Goal: Information Seeking & Learning: Learn about a topic

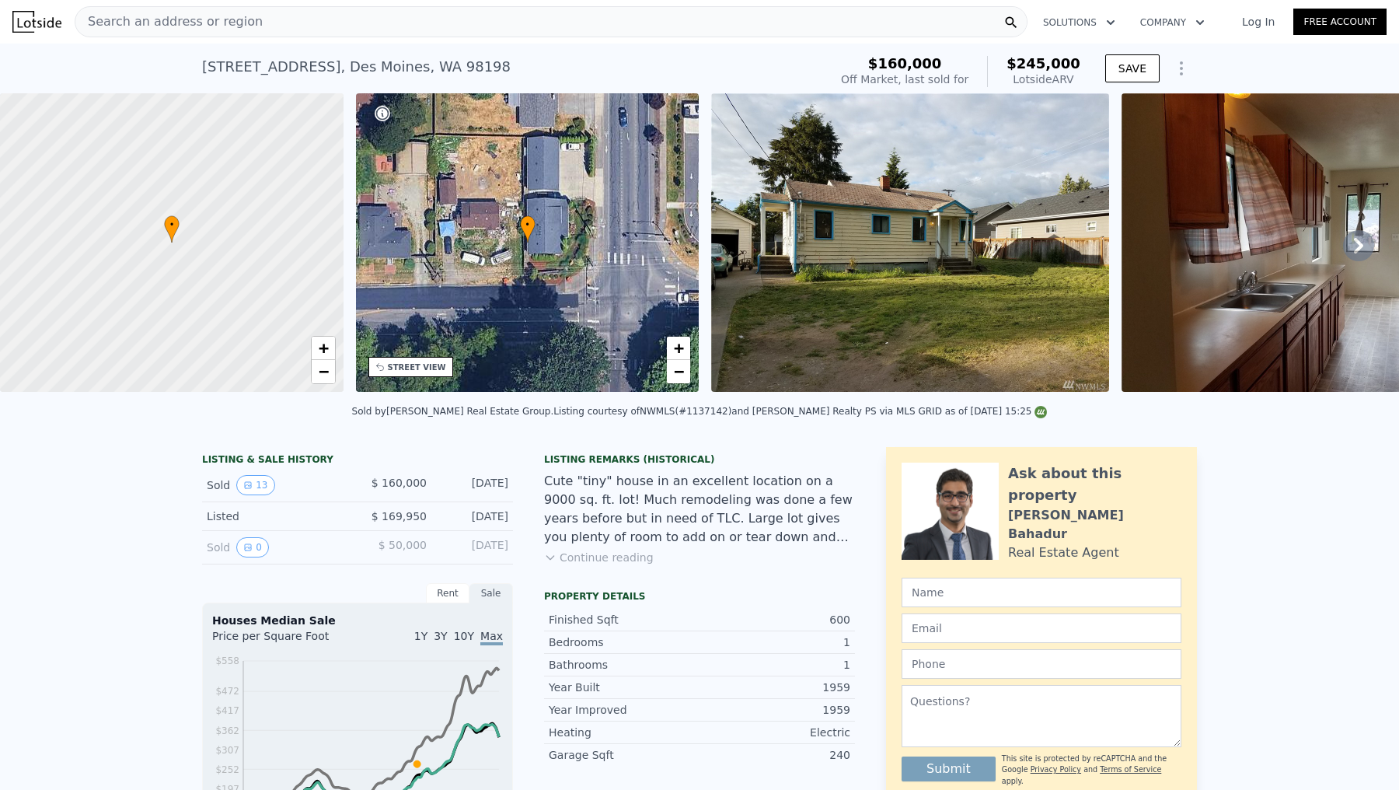
scroll to position [10, 0]
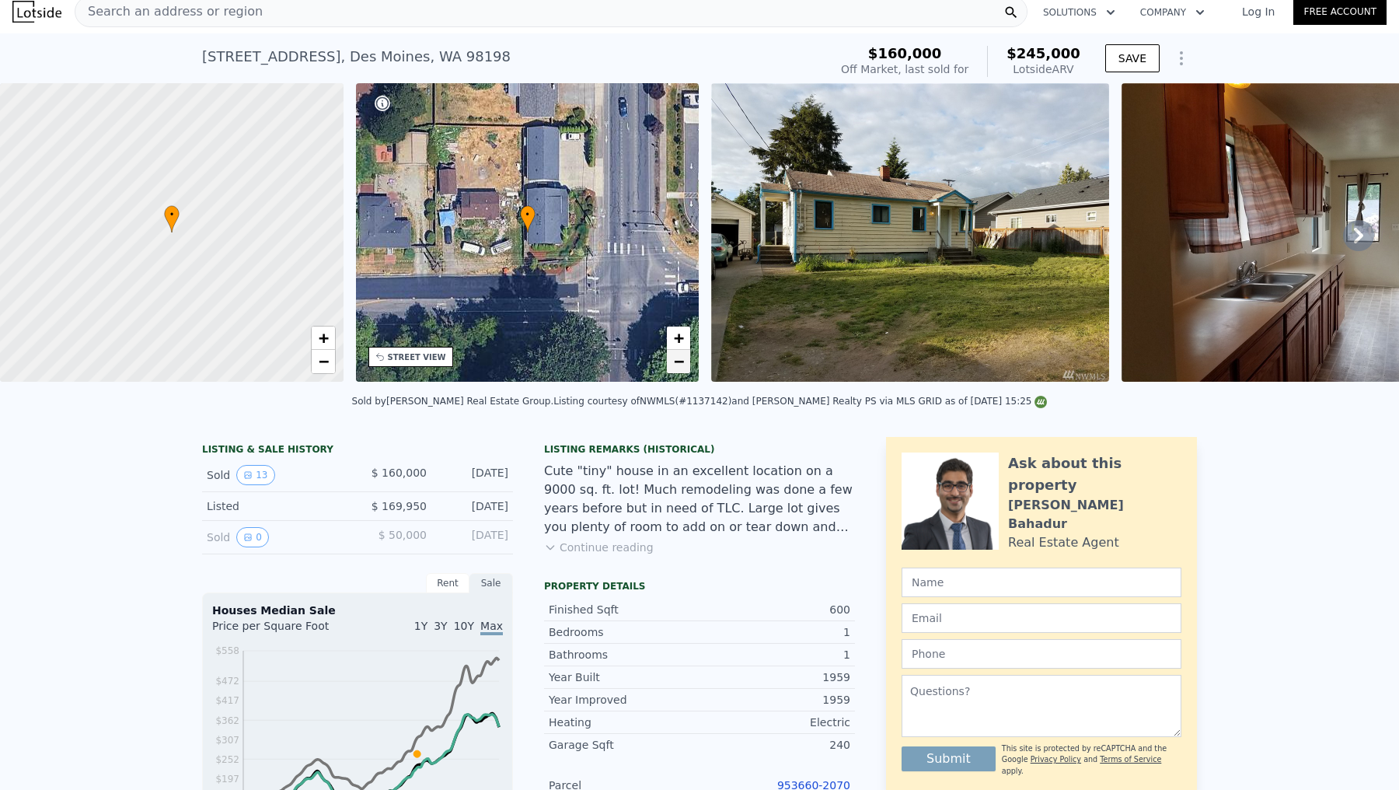
click at [672, 361] on link "−" at bounding box center [678, 361] width 23 height 23
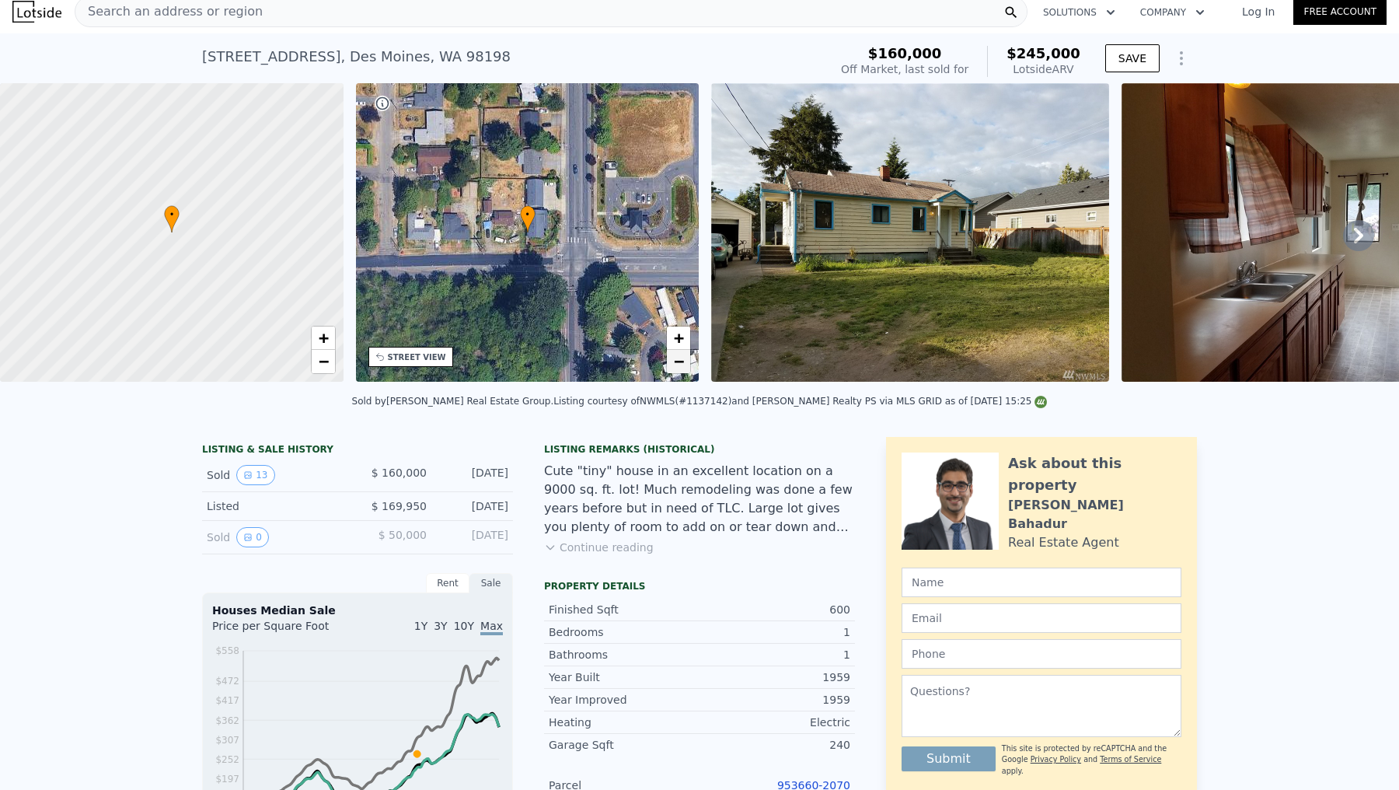
click at [672, 361] on link "−" at bounding box center [678, 361] width 23 height 23
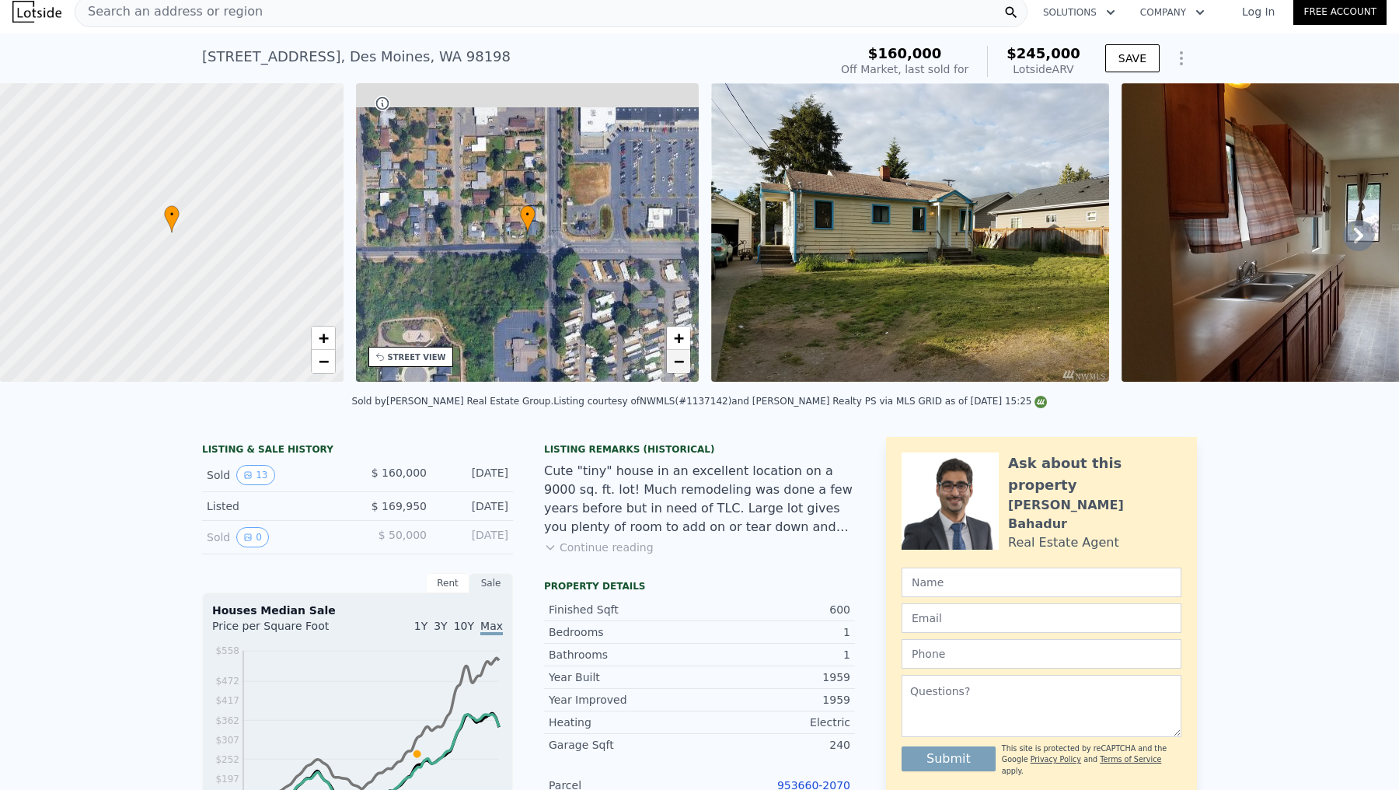
click at [672, 361] on link "−" at bounding box center [678, 361] width 23 height 23
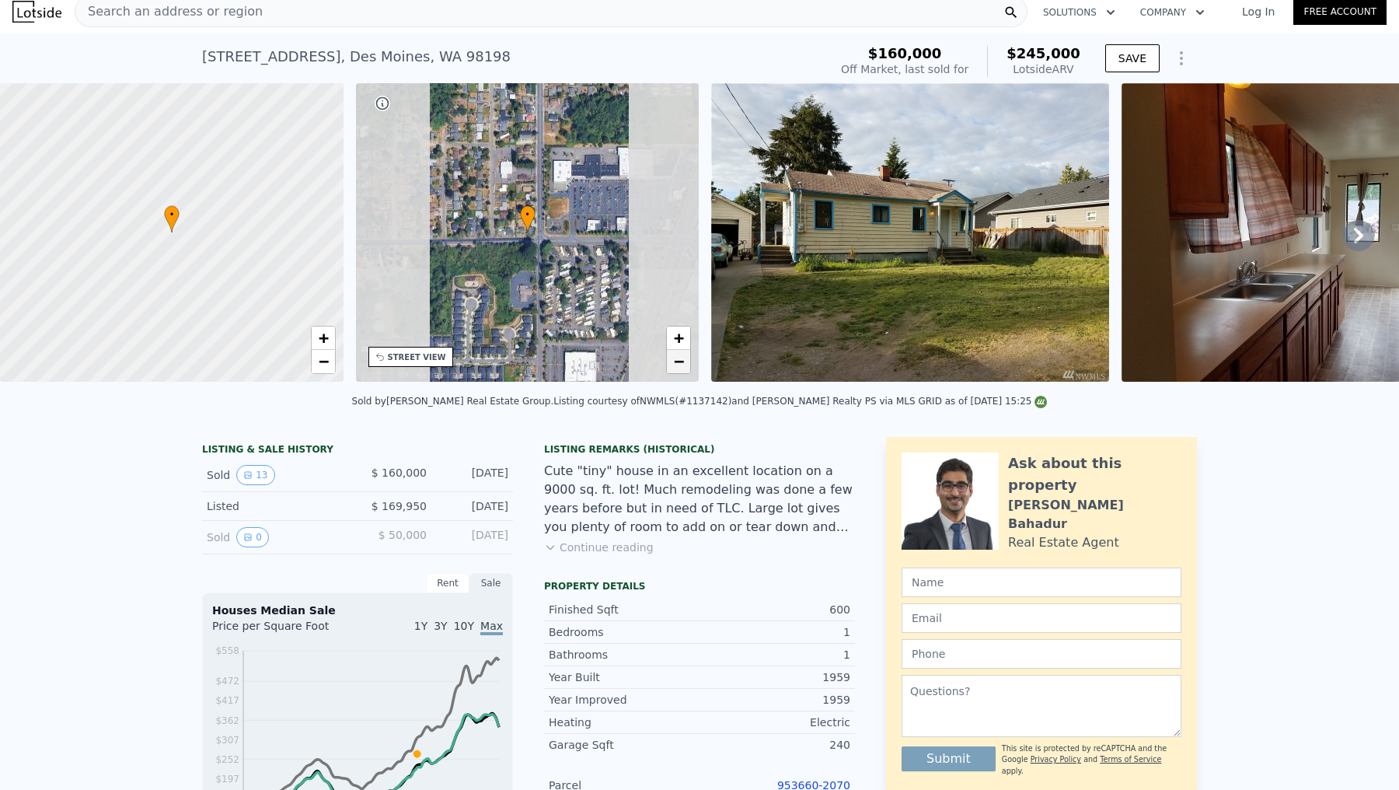
click at [672, 361] on link "−" at bounding box center [678, 361] width 23 height 23
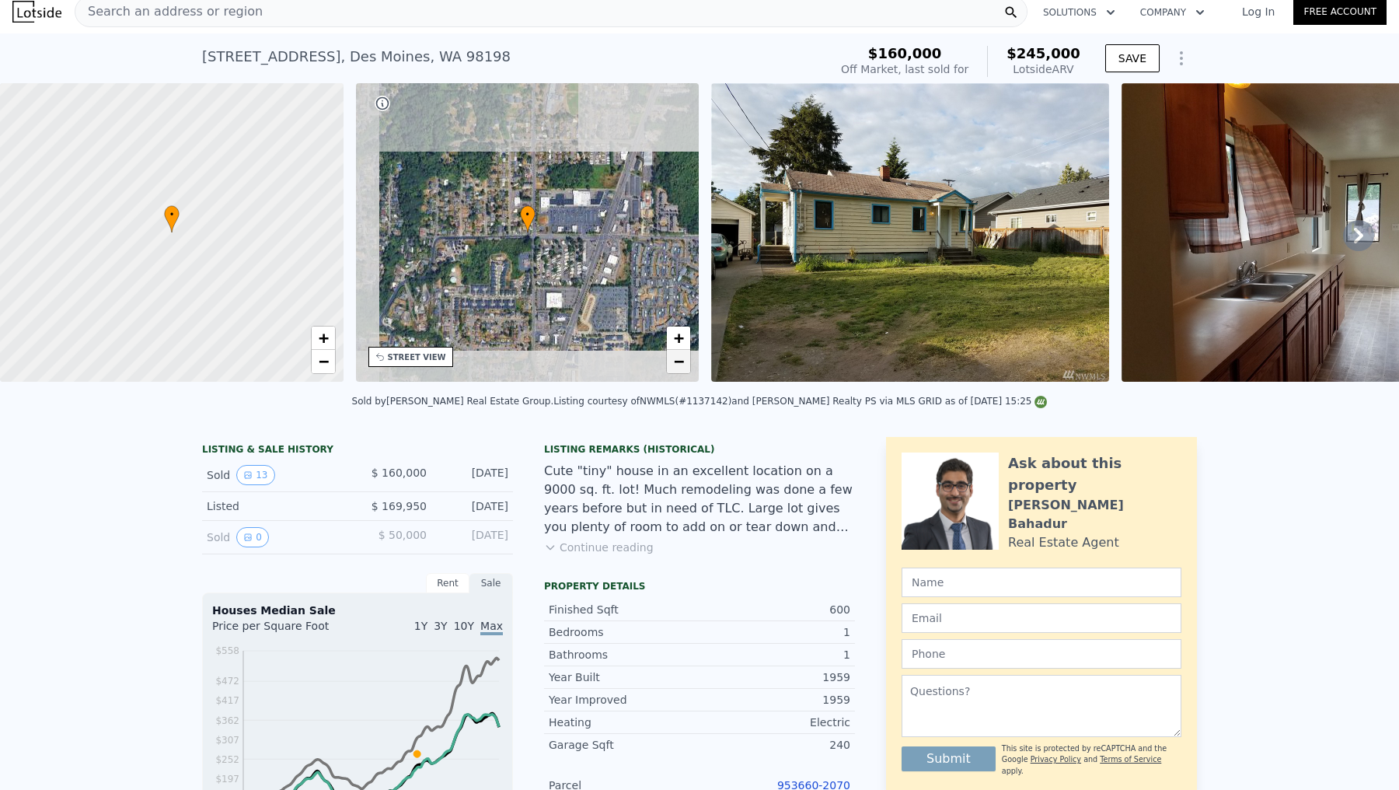
click at [672, 361] on link "−" at bounding box center [678, 361] width 23 height 23
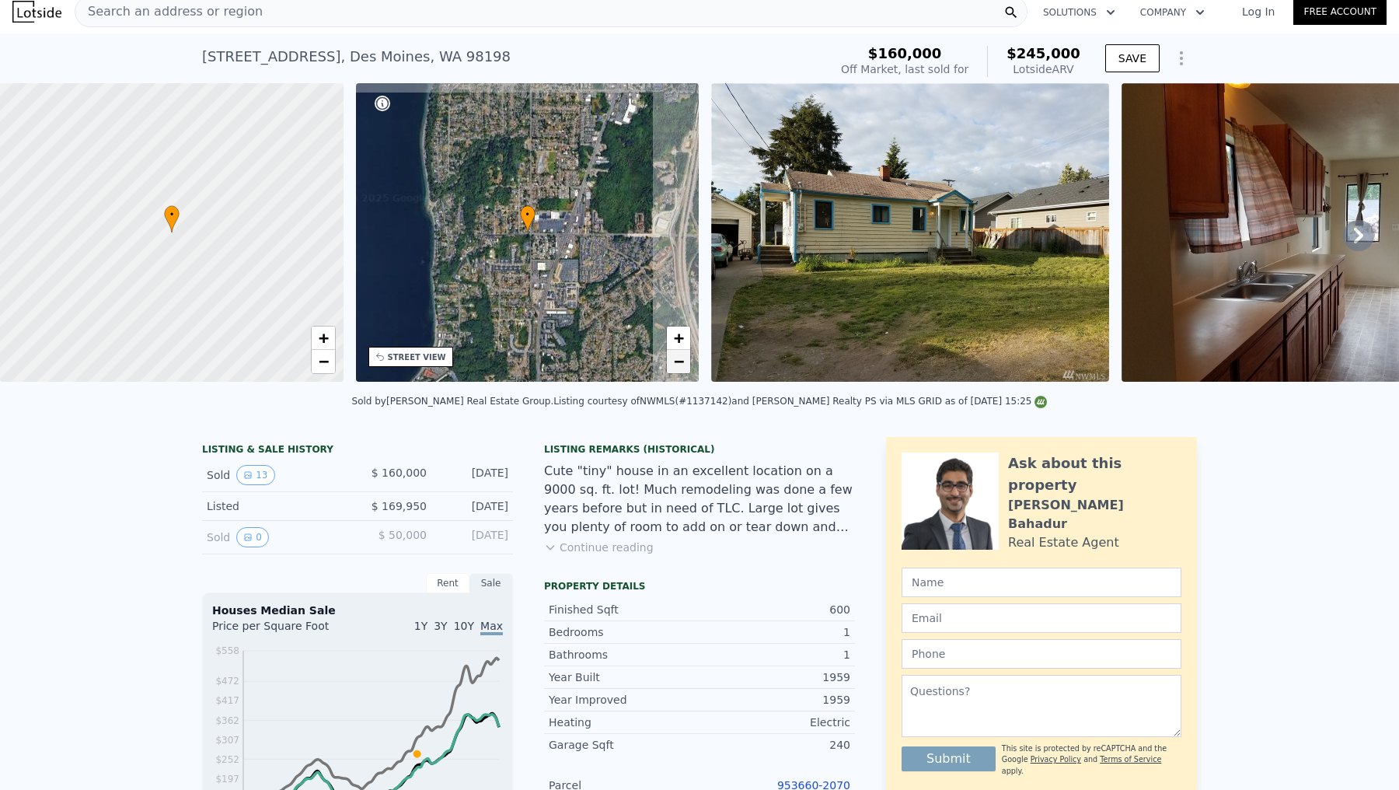
click at [672, 361] on link "−" at bounding box center [678, 361] width 23 height 23
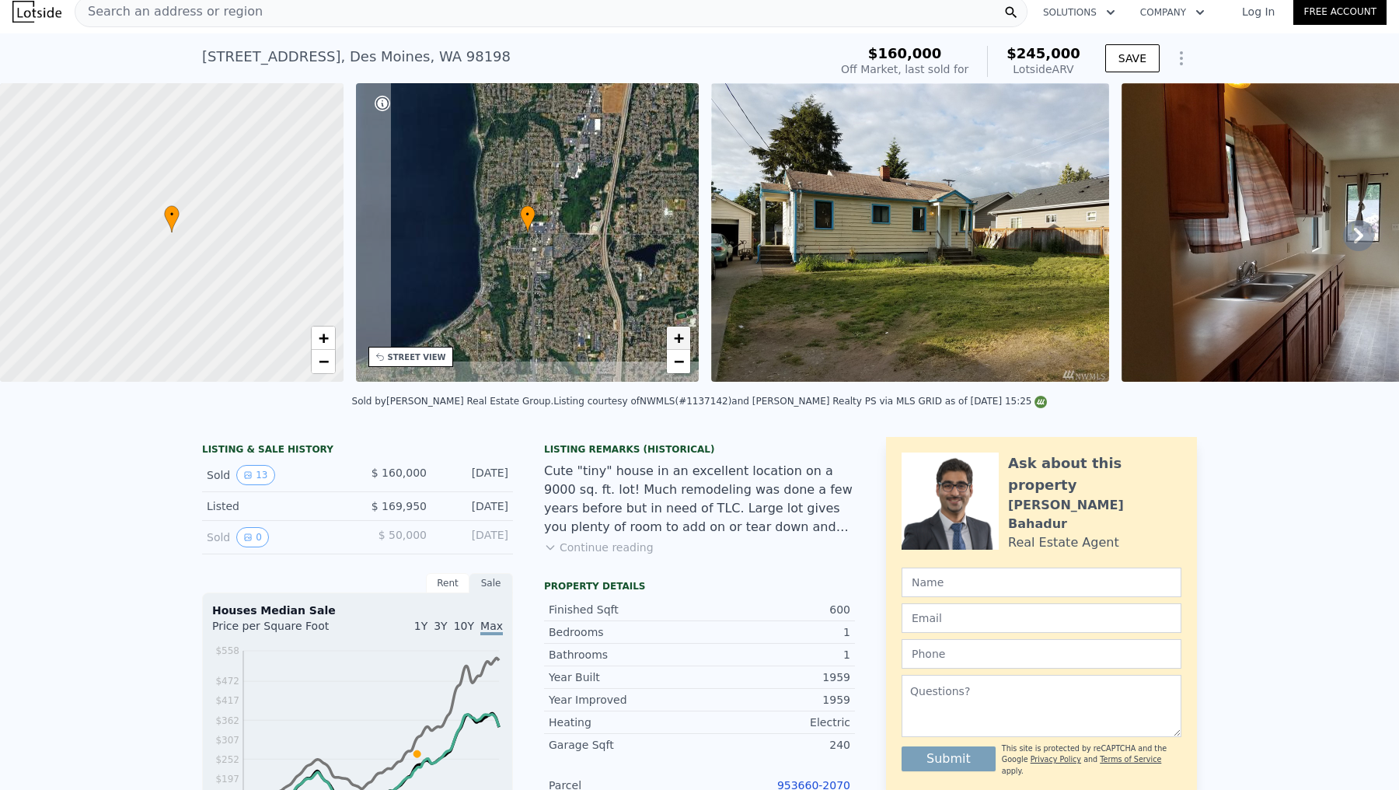
click at [670, 330] on link "+" at bounding box center [678, 337] width 23 height 23
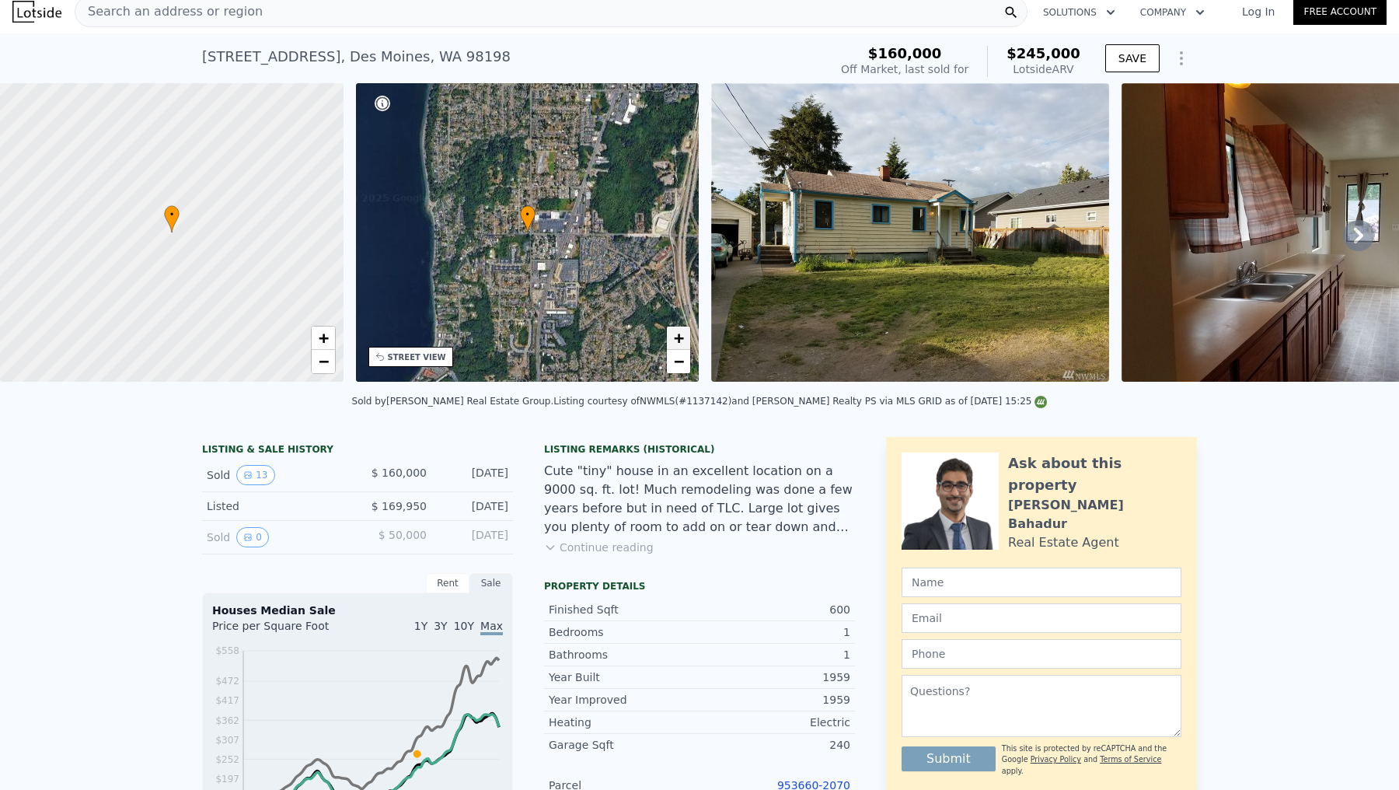
click at [670, 330] on link "+" at bounding box center [678, 337] width 23 height 23
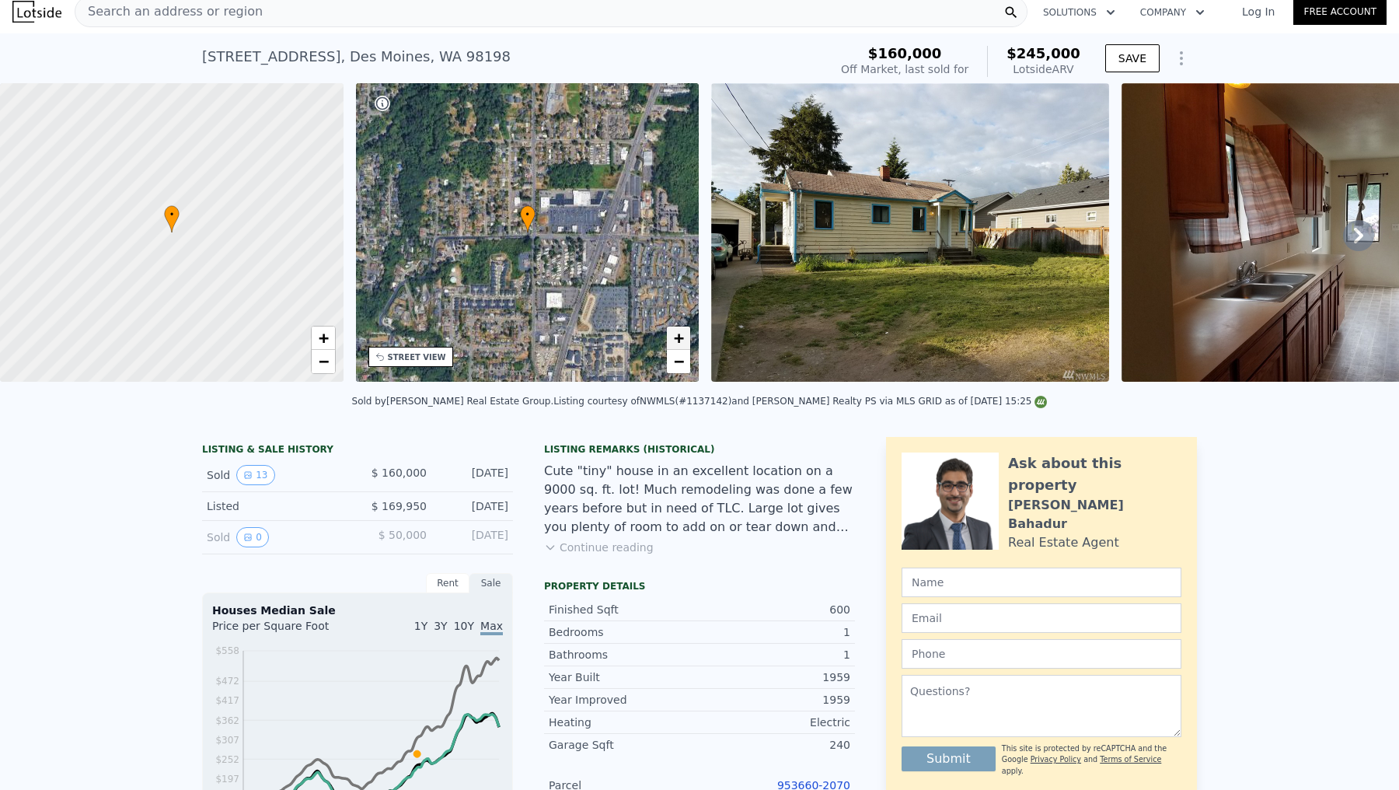
click at [670, 330] on link "+" at bounding box center [678, 337] width 23 height 23
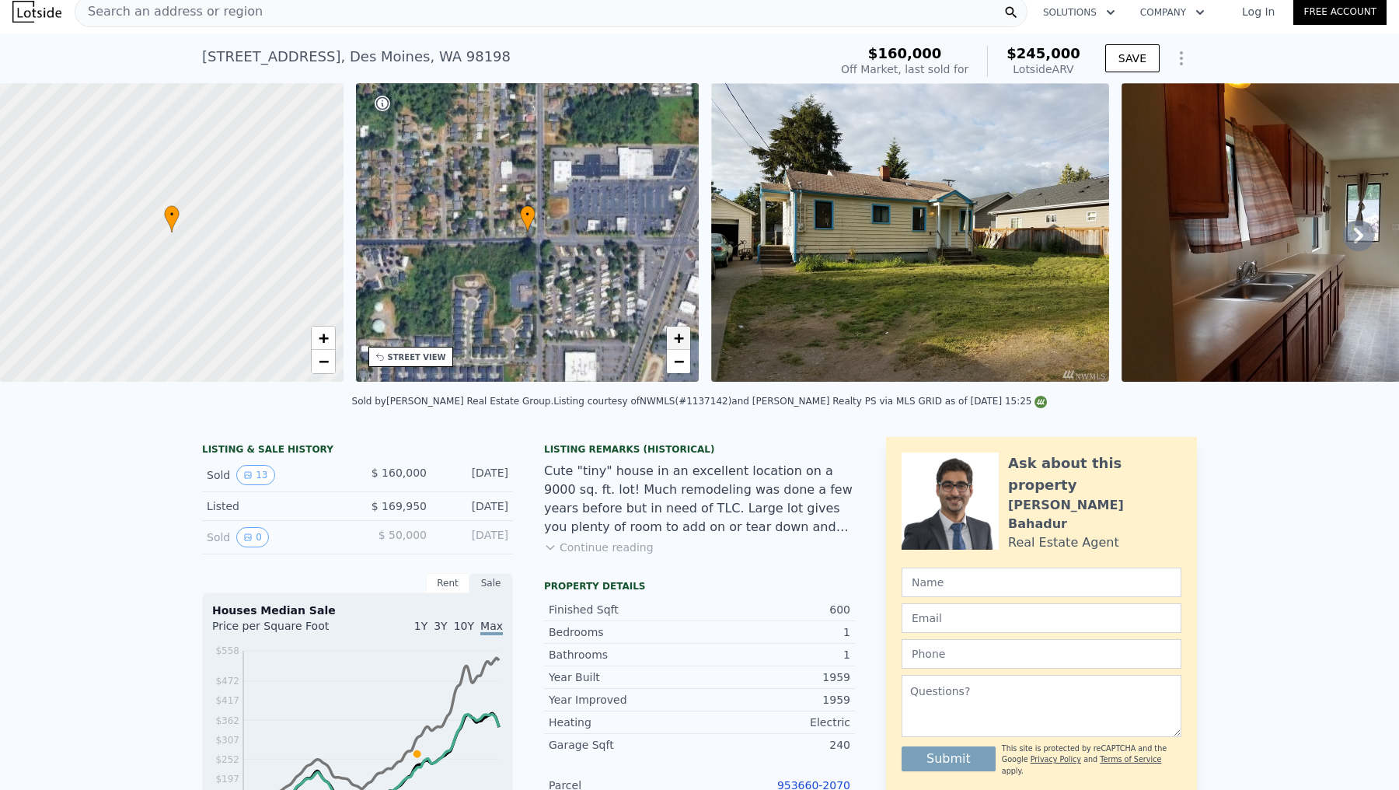
click at [670, 330] on link "+" at bounding box center [678, 337] width 23 height 23
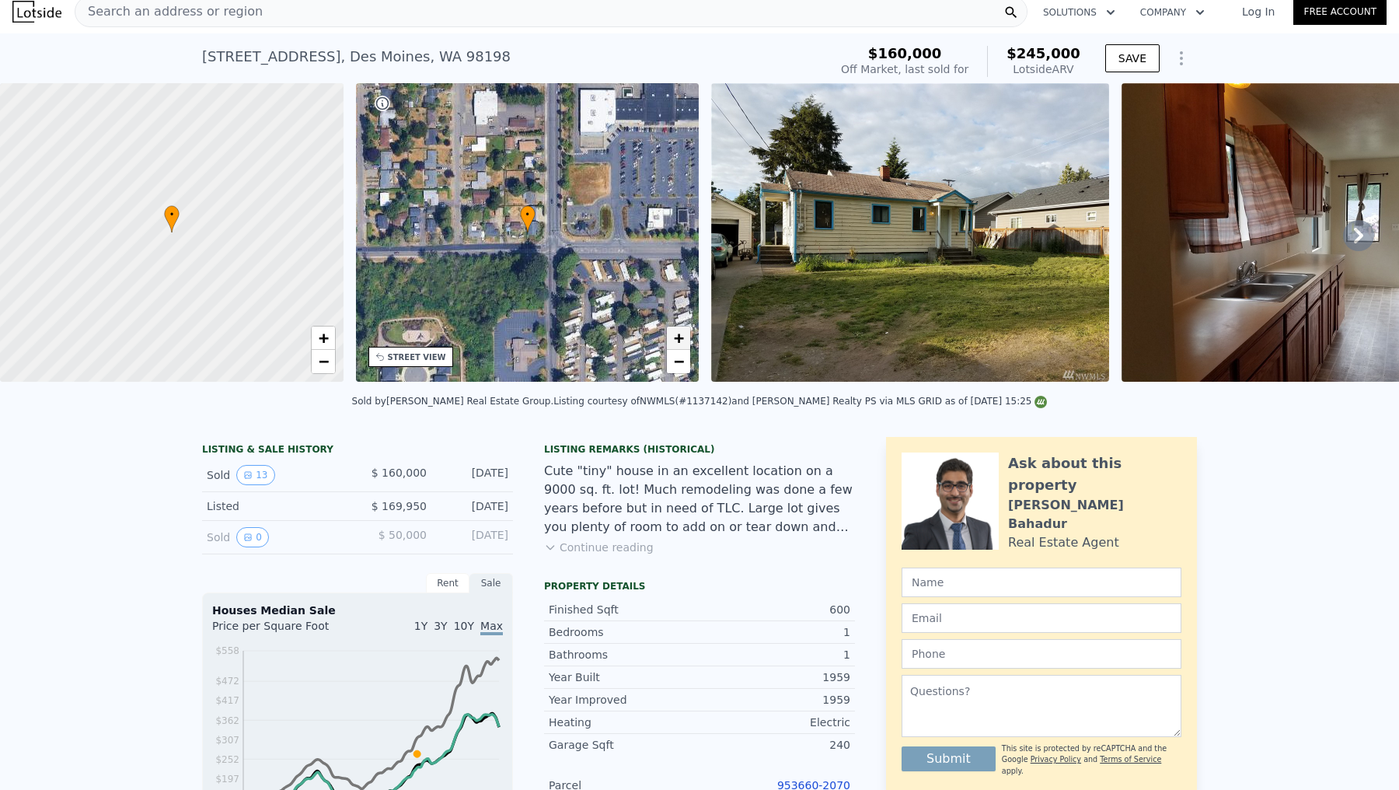
click at [670, 330] on link "+" at bounding box center [678, 337] width 23 height 23
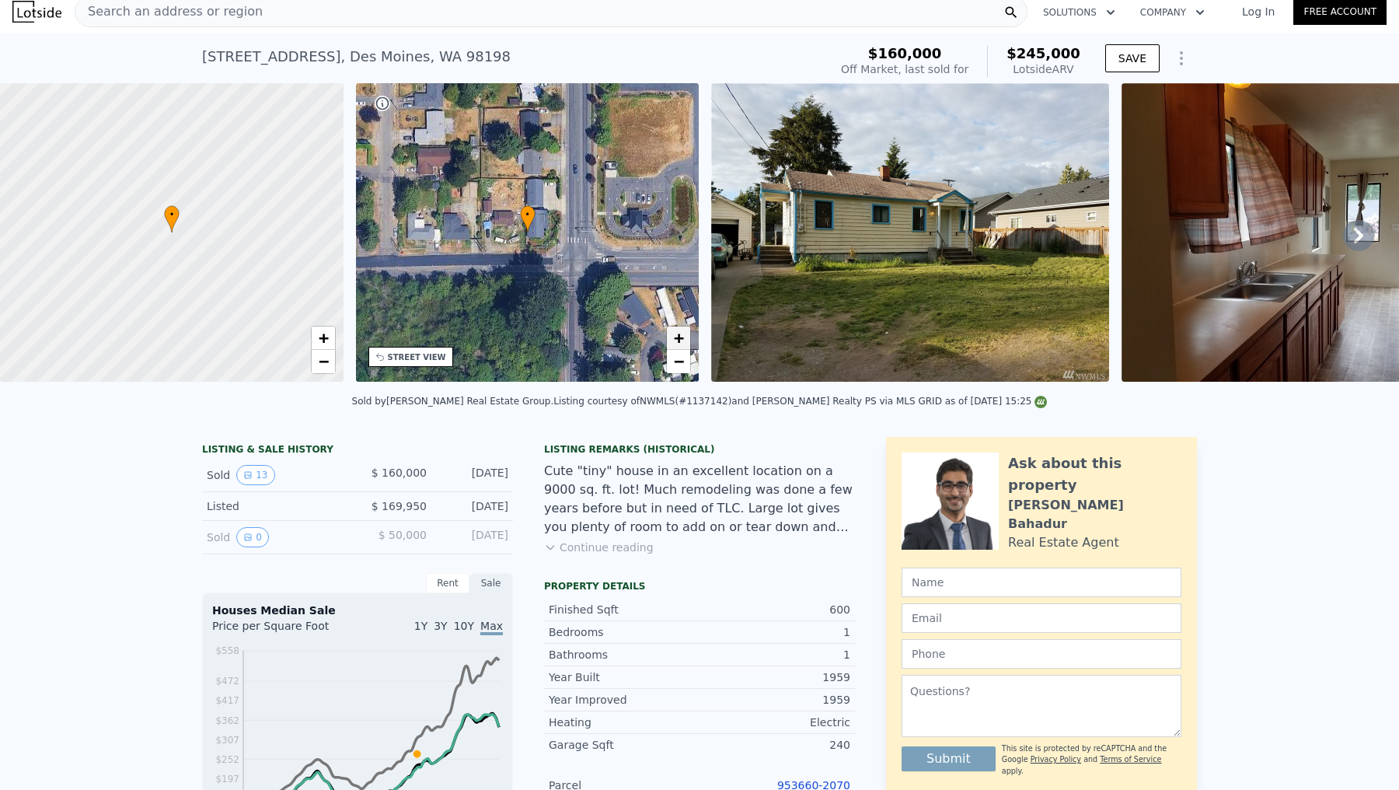
click at [670, 330] on link "+" at bounding box center [678, 337] width 23 height 23
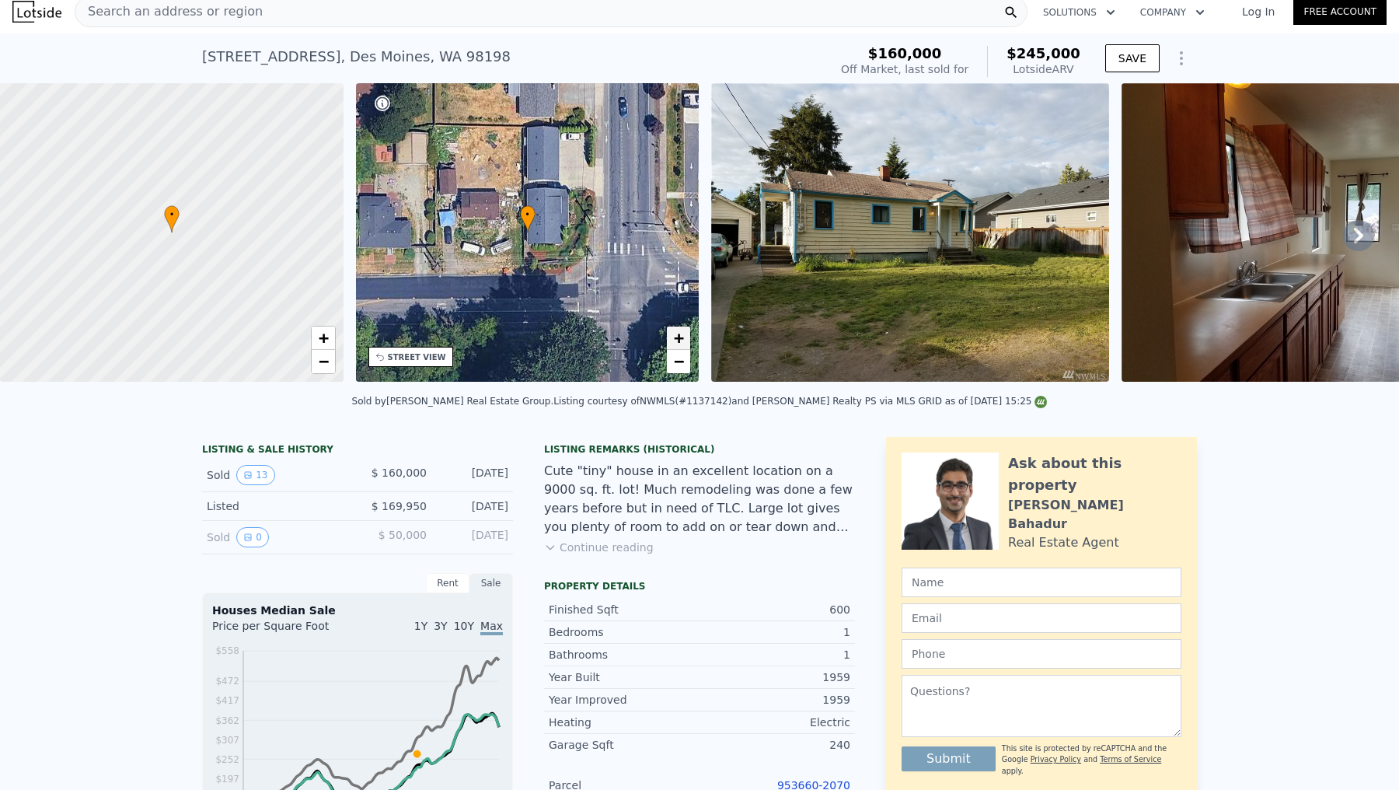
click at [670, 330] on link "+" at bounding box center [678, 337] width 23 height 23
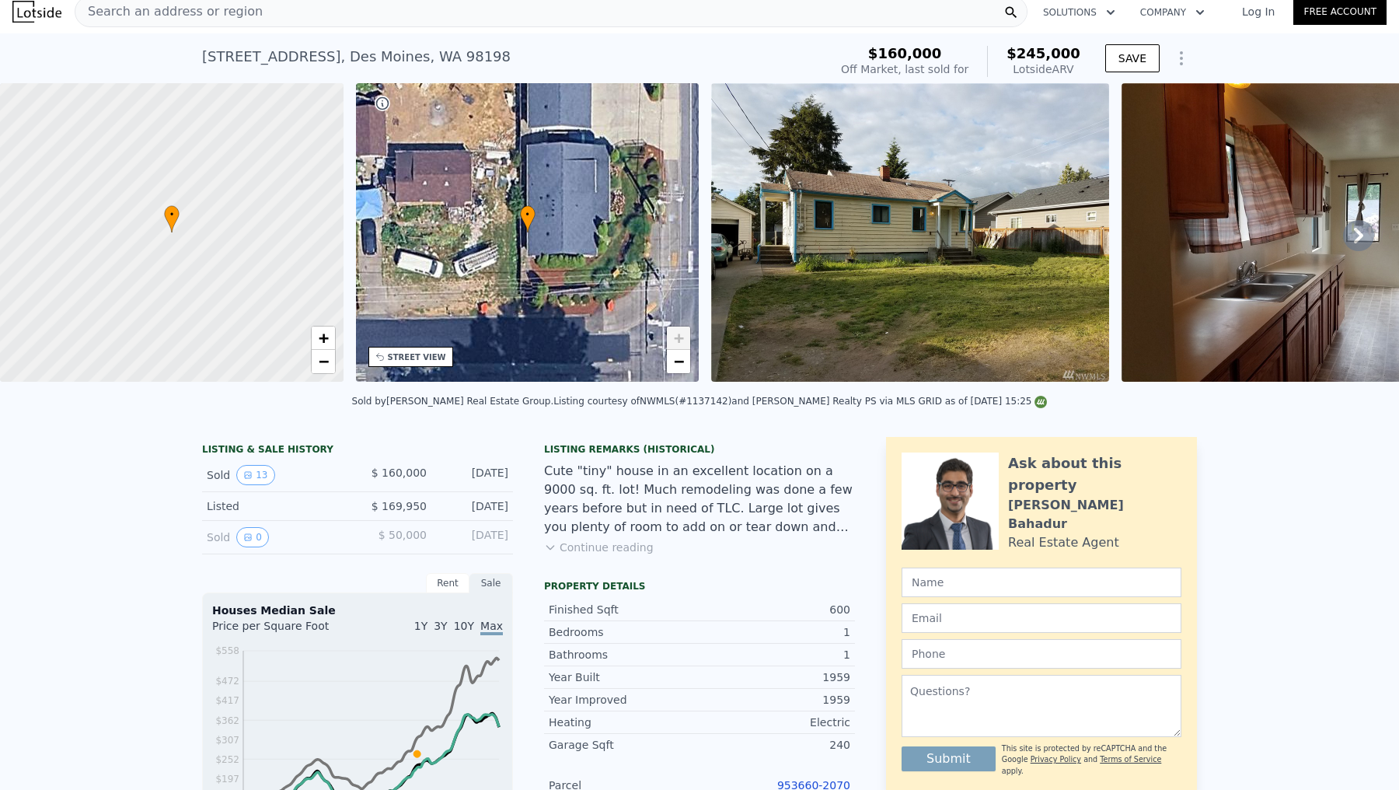
click at [670, 345] on link "+" at bounding box center [678, 337] width 23 height 23
click at [671, 368] on link "−" at bounding box center [678, 361] width 23 height 23
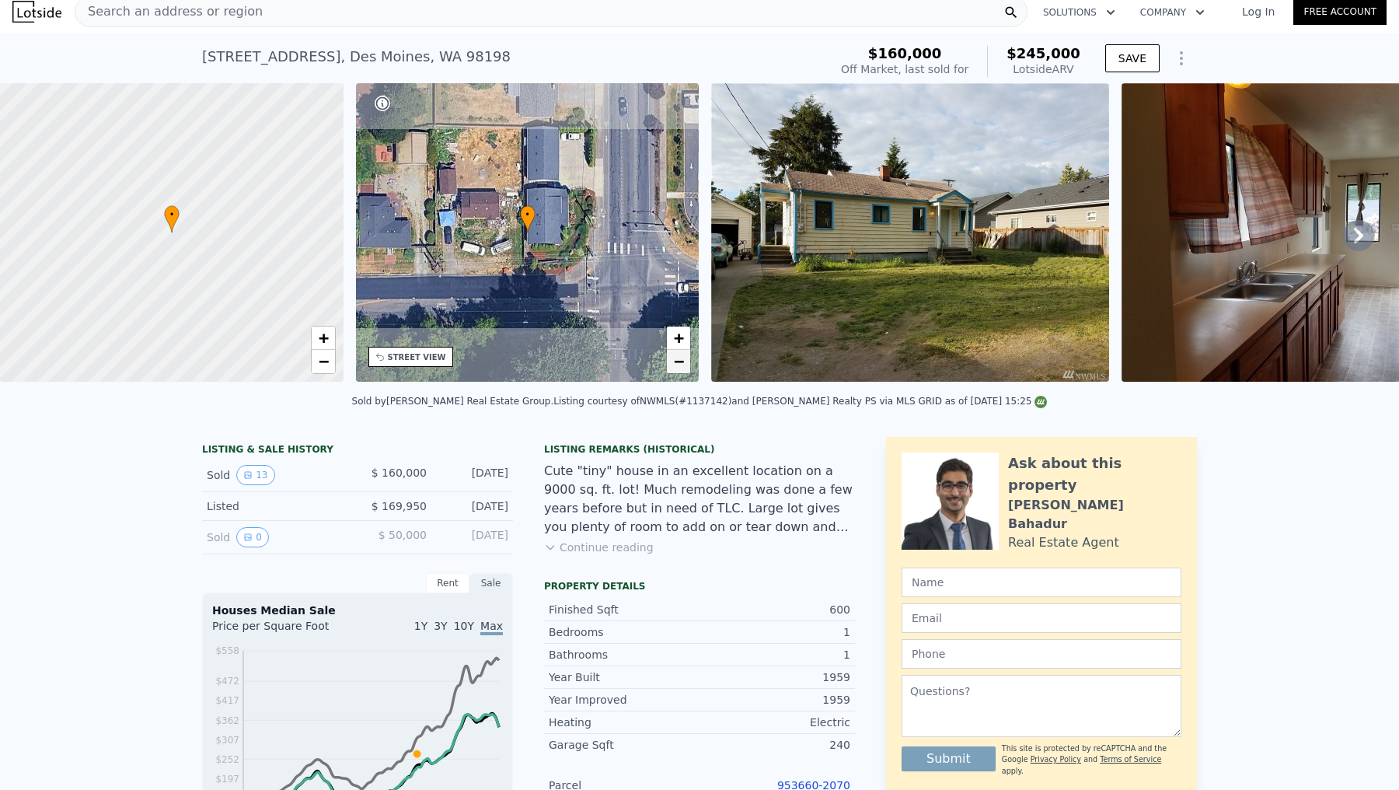
click at [672, 368] on link "−" at bounding box center [678, 361] width 23 height 23
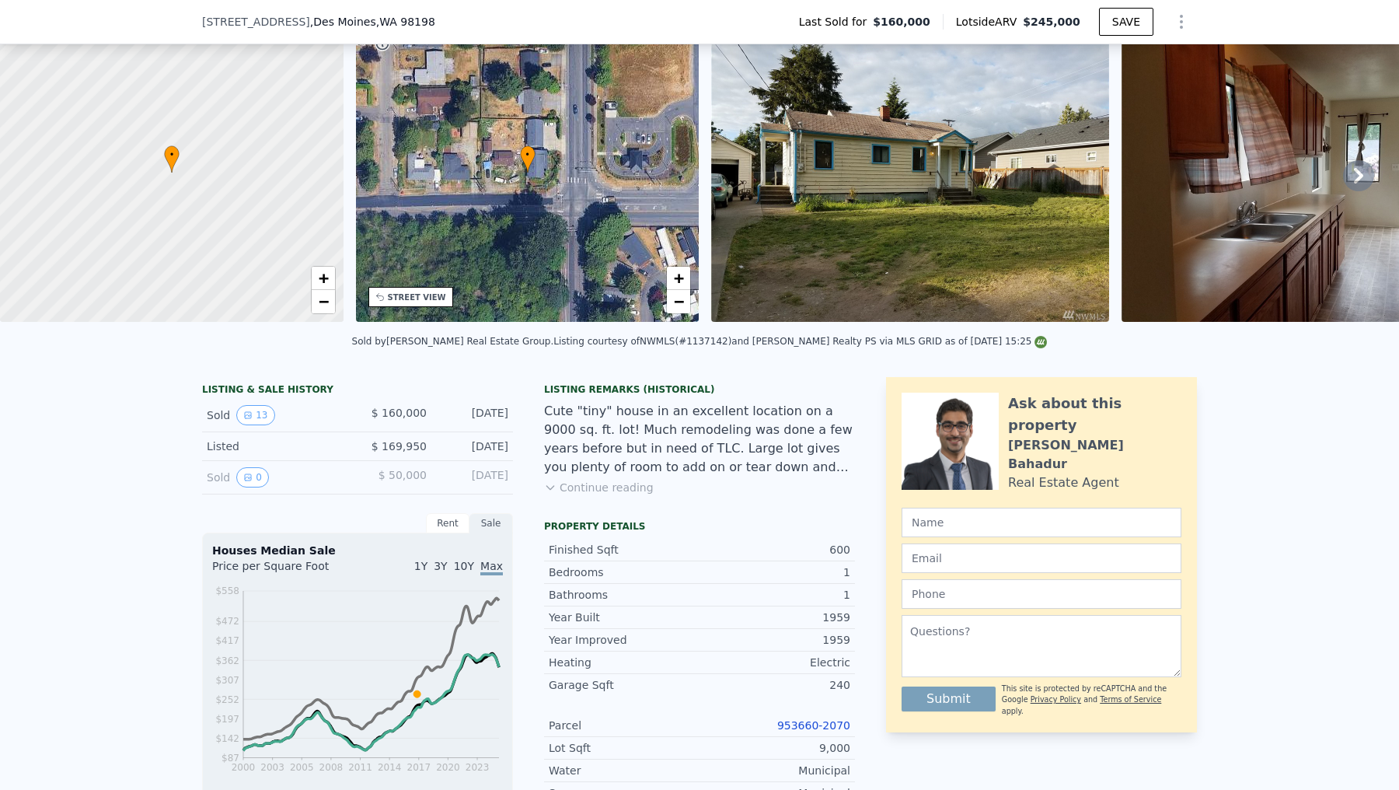
scroll to position [182, 0]
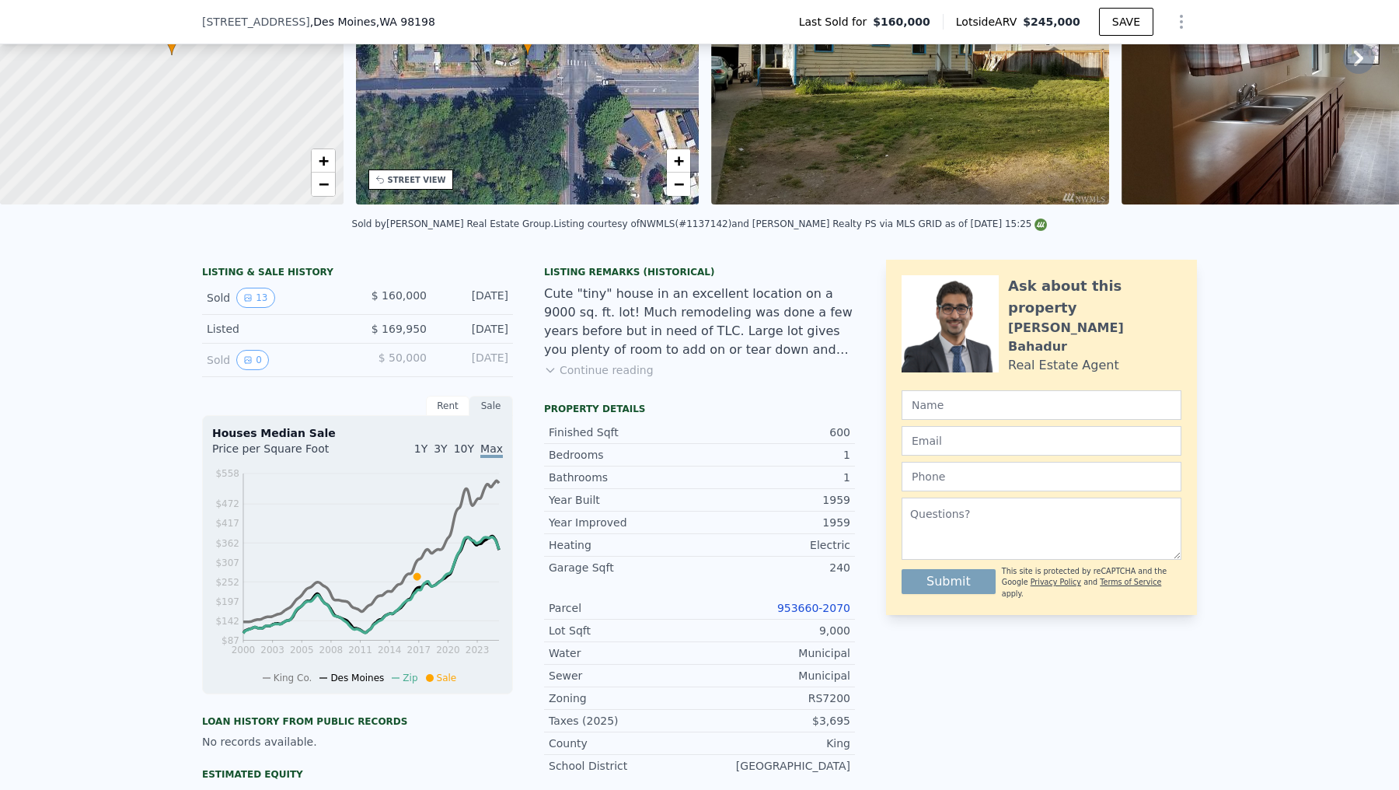
click at [441, 397] on div "Rent" at bounding box center [448, 406] width 44 height 20
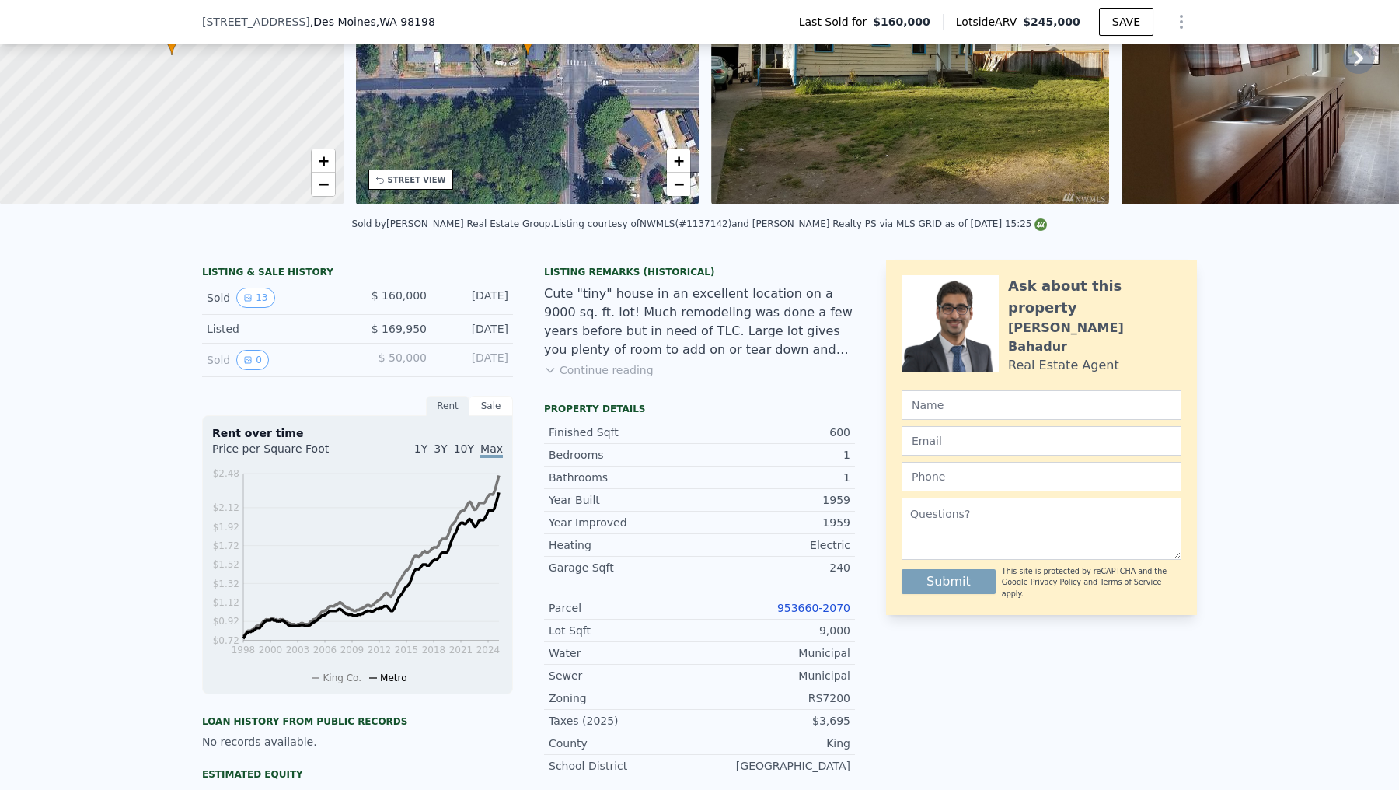
click at [496, 410] on div "Sale" at bounding box center [491, 406] width 44 height 20
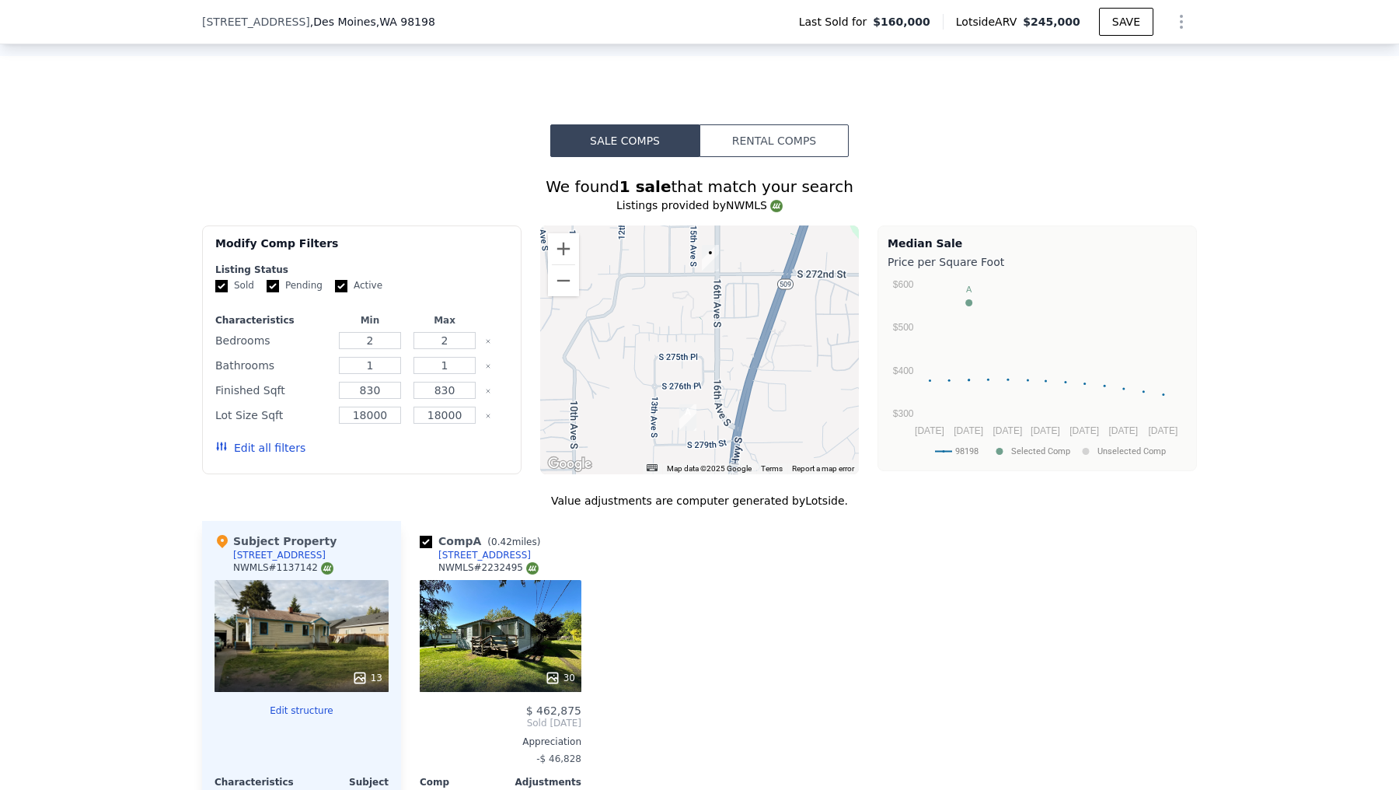
scroll to position [1115, 0]
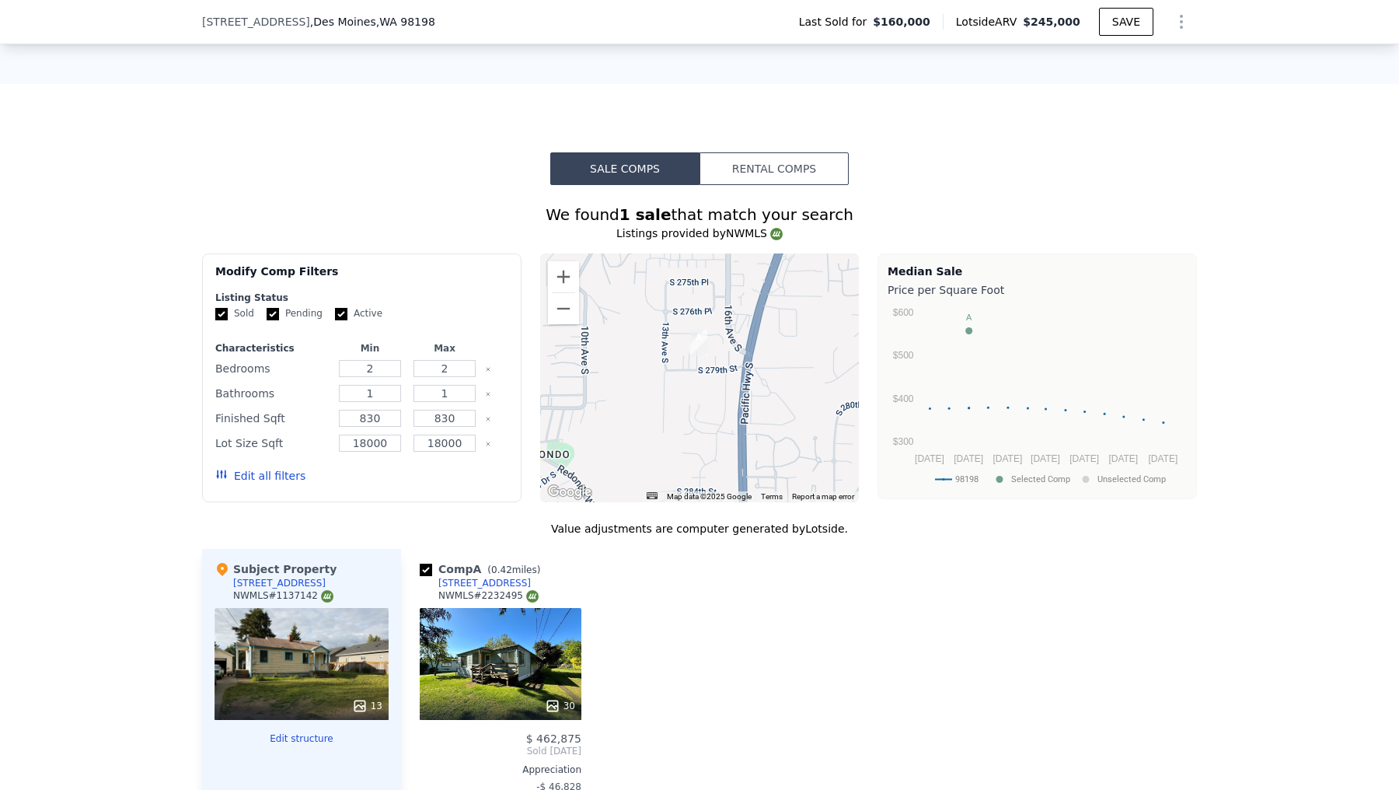
drag, startPoint x: 671, startPoint y: 448, endPoint x: 687, endPoint y: 342, distance: 107.0
click at [686, 342] on div at bounding box center [699, 377] width 319 height 249
click at [568, 316] on button "Zoom out" at bounding box center [563, 308] width 31 height 31
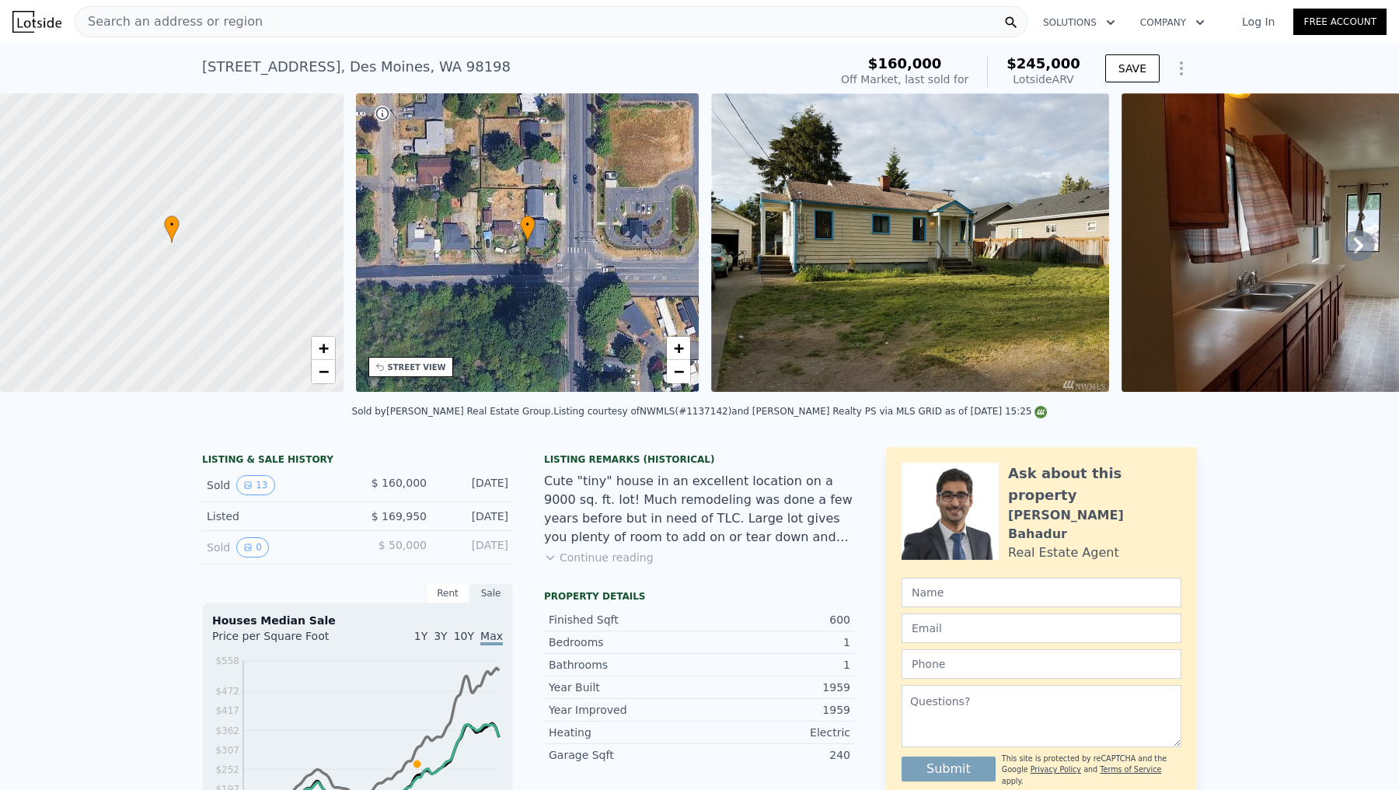
scroll to position [0, 0]
click at [496, 210] on div "• + −" at bounding box center [528, 242] width 344 height 298
click at [514, 227] on div "• + −" at bounding box center [528, 242] width 344 height 298
click at [533, 236] on icon at bounding box center [528, 228] width 16 height 27
click at [795, 473] on div "Cute "tiny" house in an excellent location on a 9000 sq. ft. lot! Much remodeli…" at bounding box center [699, 509] width 311 height 75
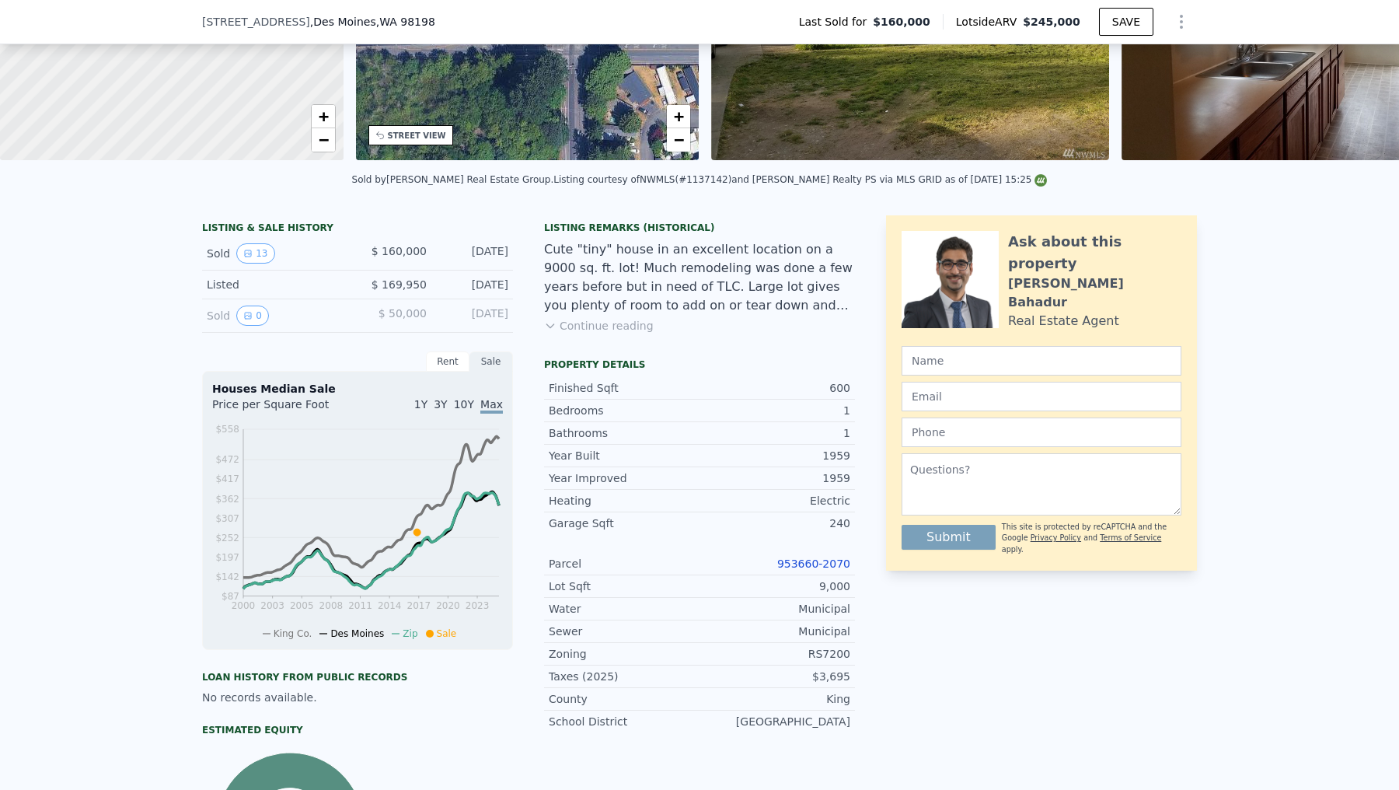
scroll to position [235, 0]
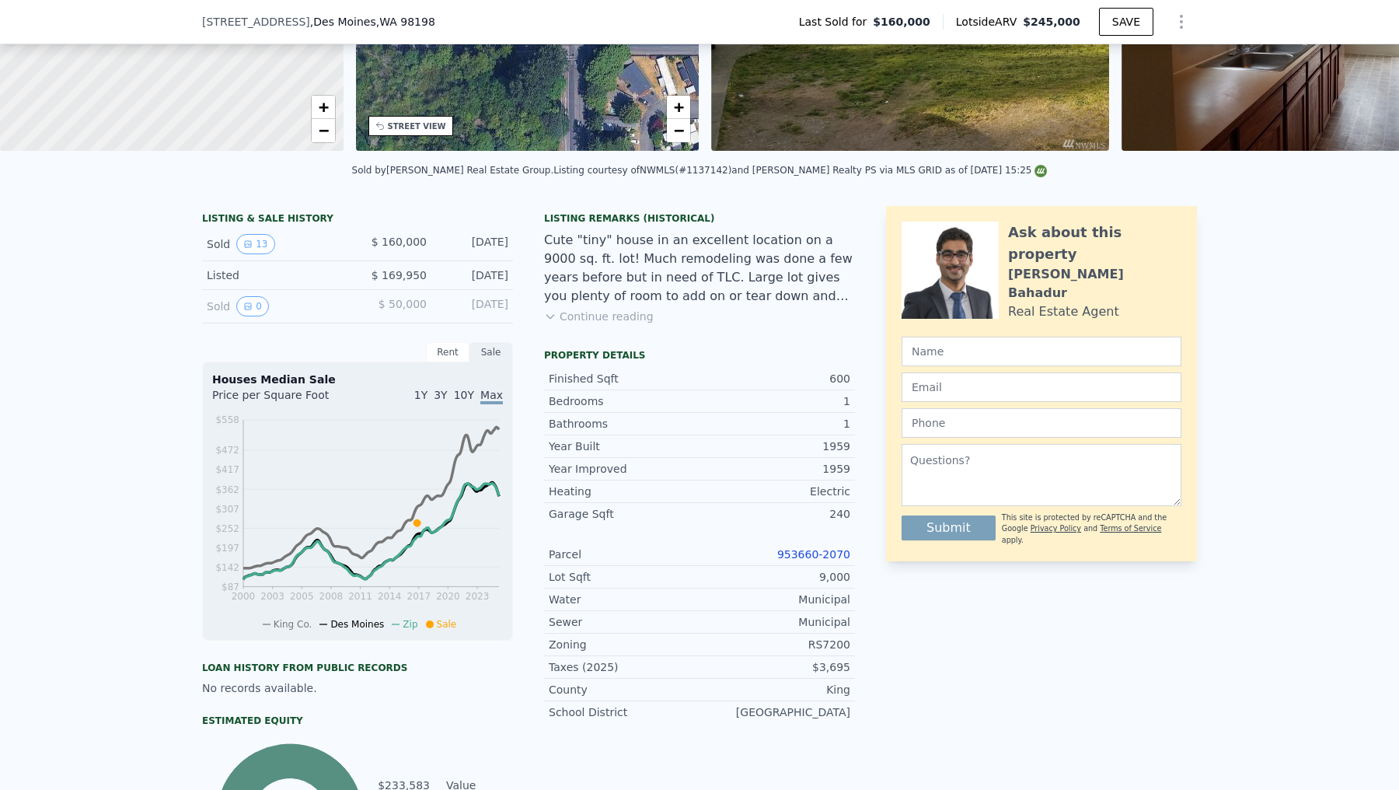
click at [876, 450] on div "LISTING & SALE HISTORY Sold 13 $ 160,000 [DATE] Listed $ 169,950 [DATE] Sold 0 …" at bounding box center [699, 550] width 995 height 689
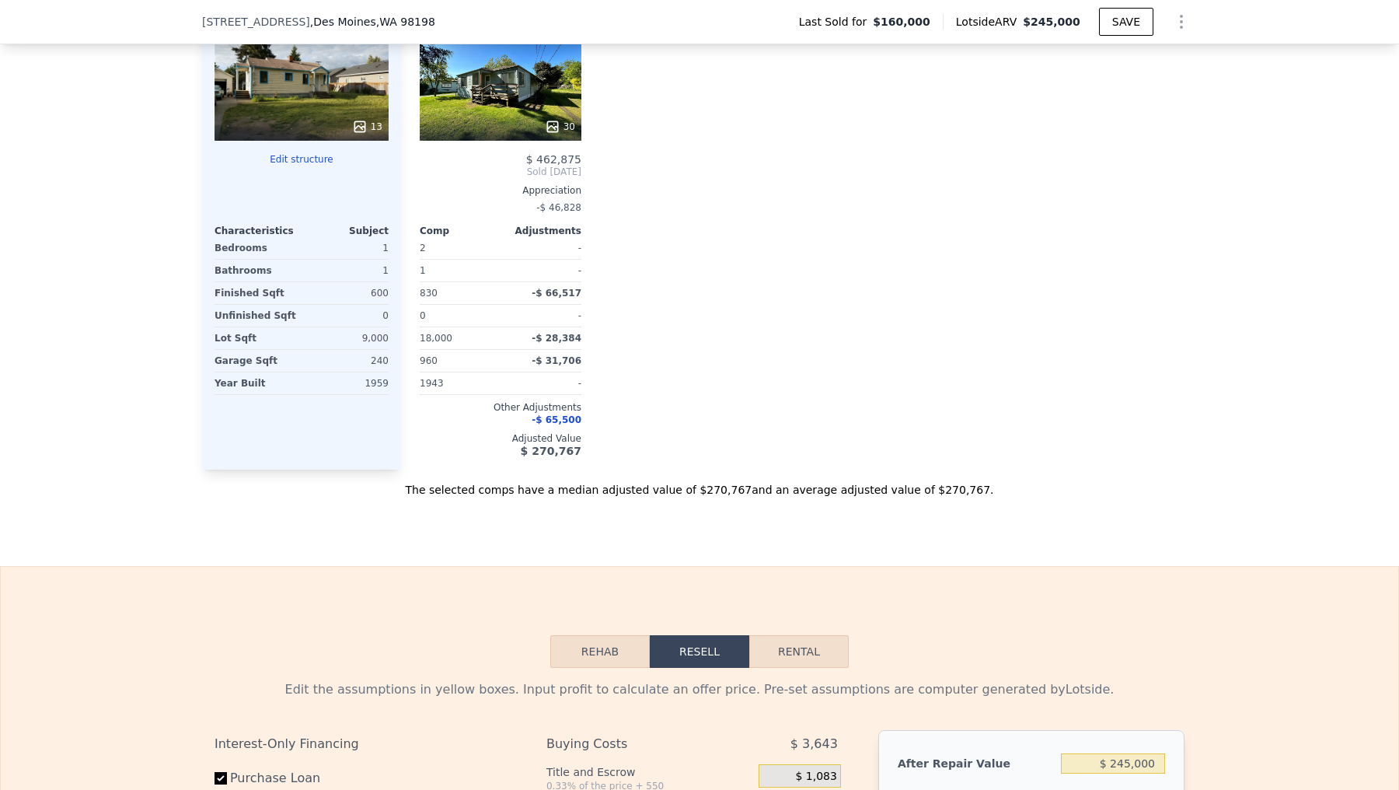
scroll to position [1690, 0]
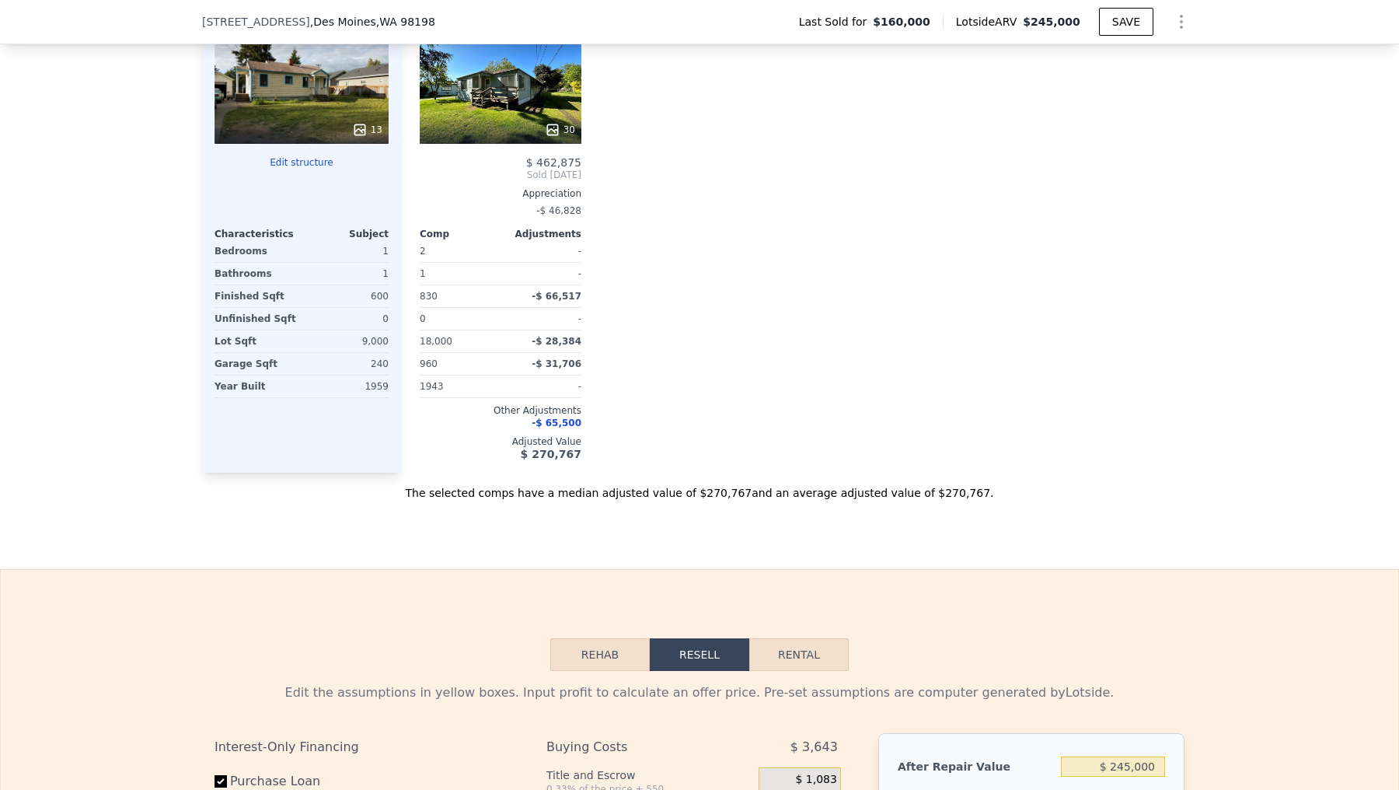
click at [476, 124] on div "30" at bounding box center [501, 130] width 148 height 16
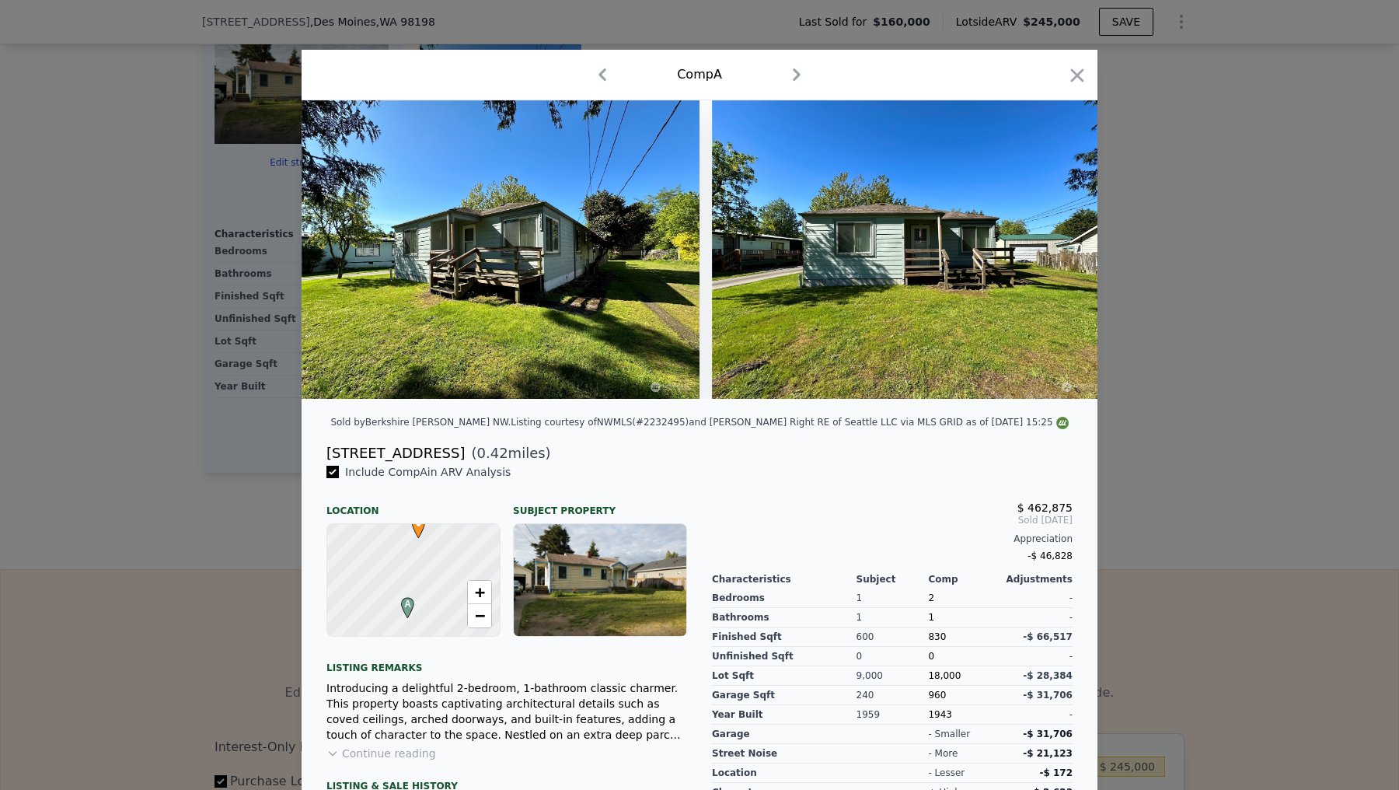
click at [821, 241] on img at bounding box center [911, 249] width 398 height 298
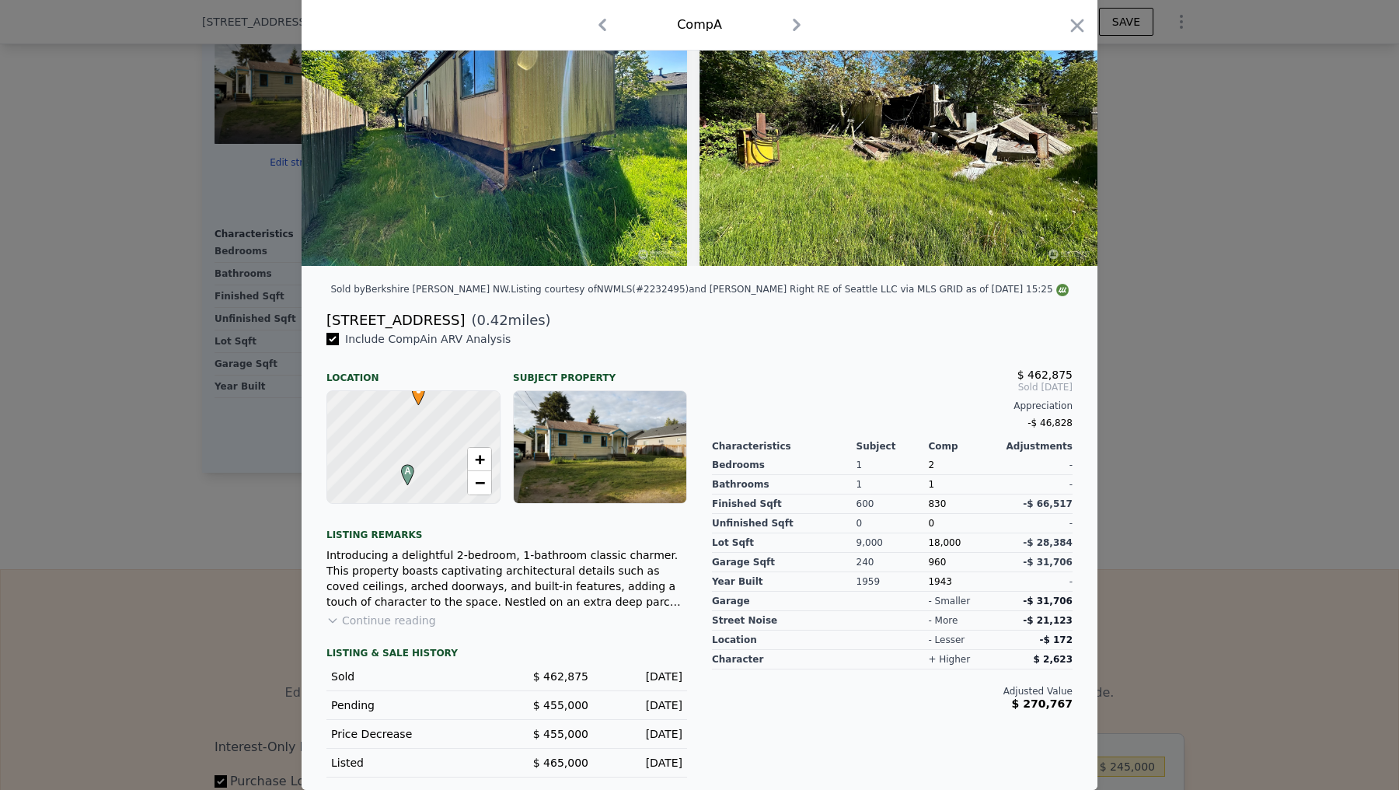
scroll to position [133, 0]
click at [112, 490] on div at bounding box center [699, 395] width 1399 height 790
